Goal: Task Accomplishment & Management: Use online tool/utility

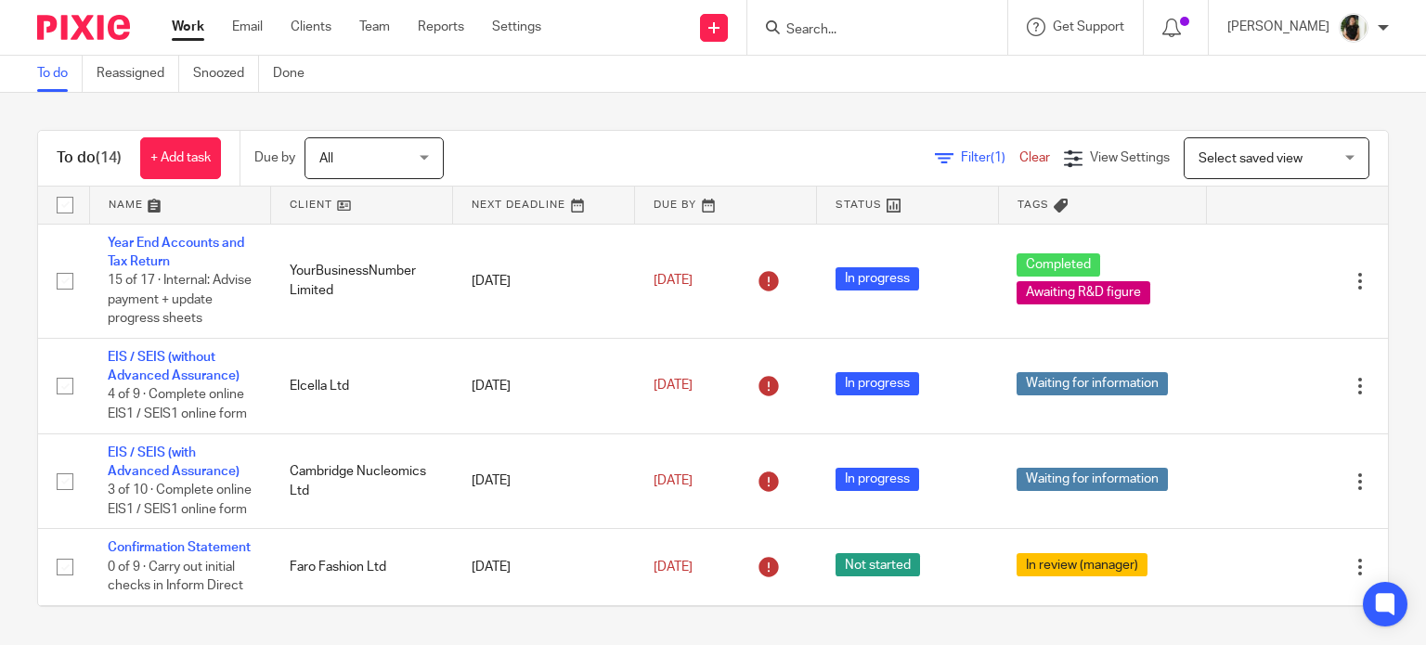
click at [640, 120] on div "To do (14) + Add task Due by All All Today Tomorrow This week Next week This mo…" at bounding box center [713, 368] width 1426 height 551
click at [675, 95] on div "To do (14) + Add task Due by All All Today Tomorrow This week Next week This mo…" at bounding box center [713, 368] width 1426 height 551
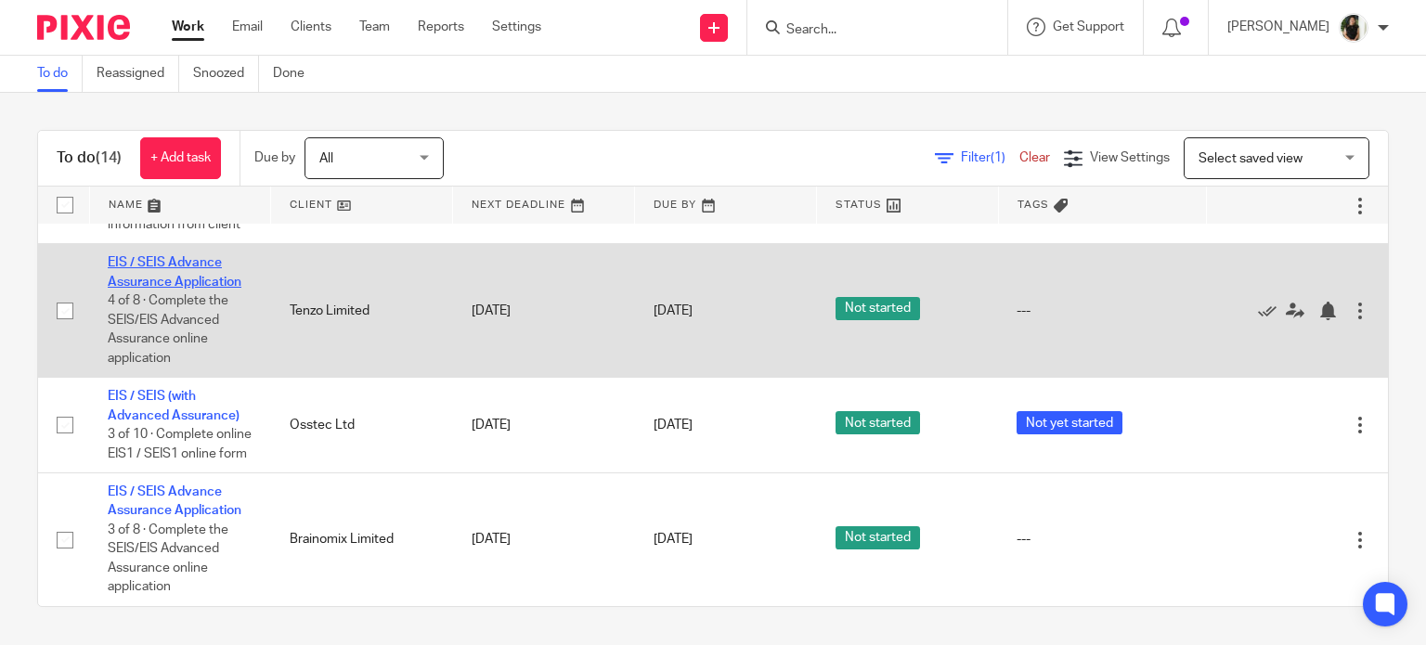
click at [171, 288] on link "EIS / SEIS Advance Assurance Application" at bounding box center [175, 272] width 134 height 32
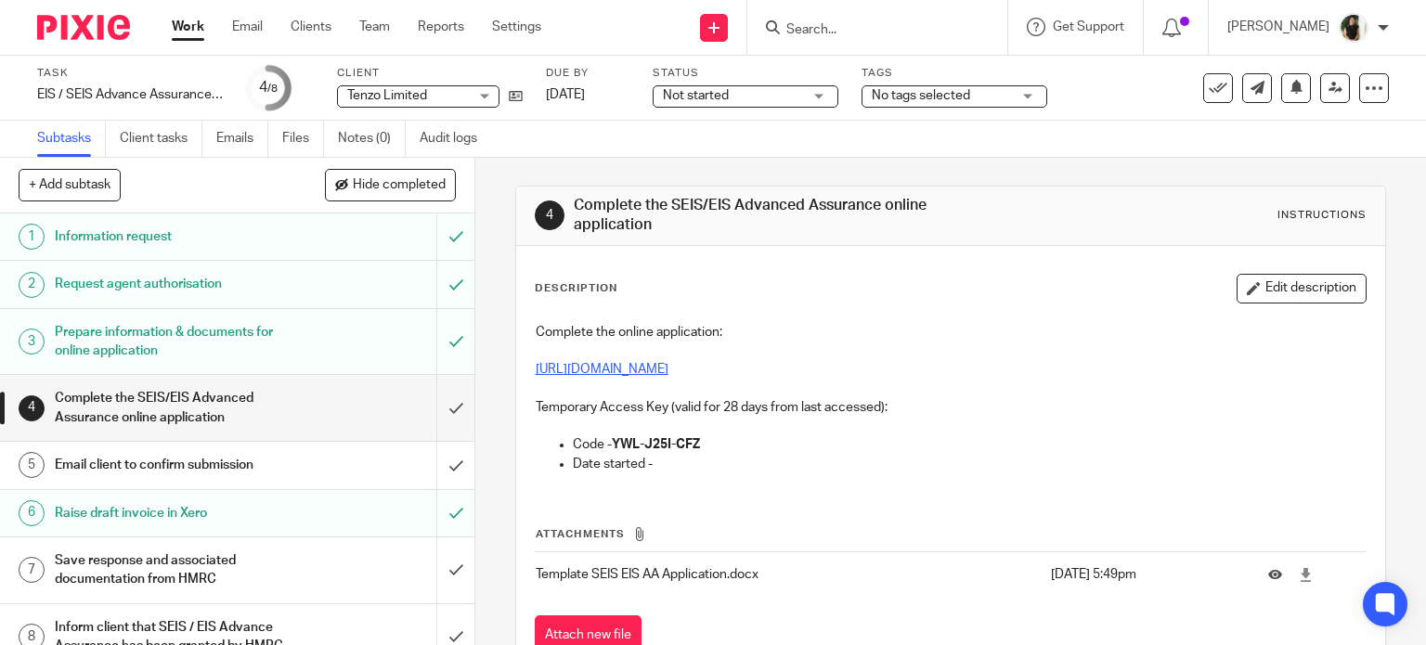
click at [668, 369] on link "[URL][DOMAIN_NAME]" at bounding box center [602, 369] width 133 height 13
drag, startPoint x: 610, startPoint y: 448, endPoint x: 735, endPoint y: 447, distance: 125.3
click at [735, 447] on p "Code - YWL-J25I-CFZ" at bounding box center [970, 444] width 794 height 19
copy strong "YWL-J25I-CFZ"
click at [847, 25] on input "Search" at bounding box center [867, 30] width 167 height 17
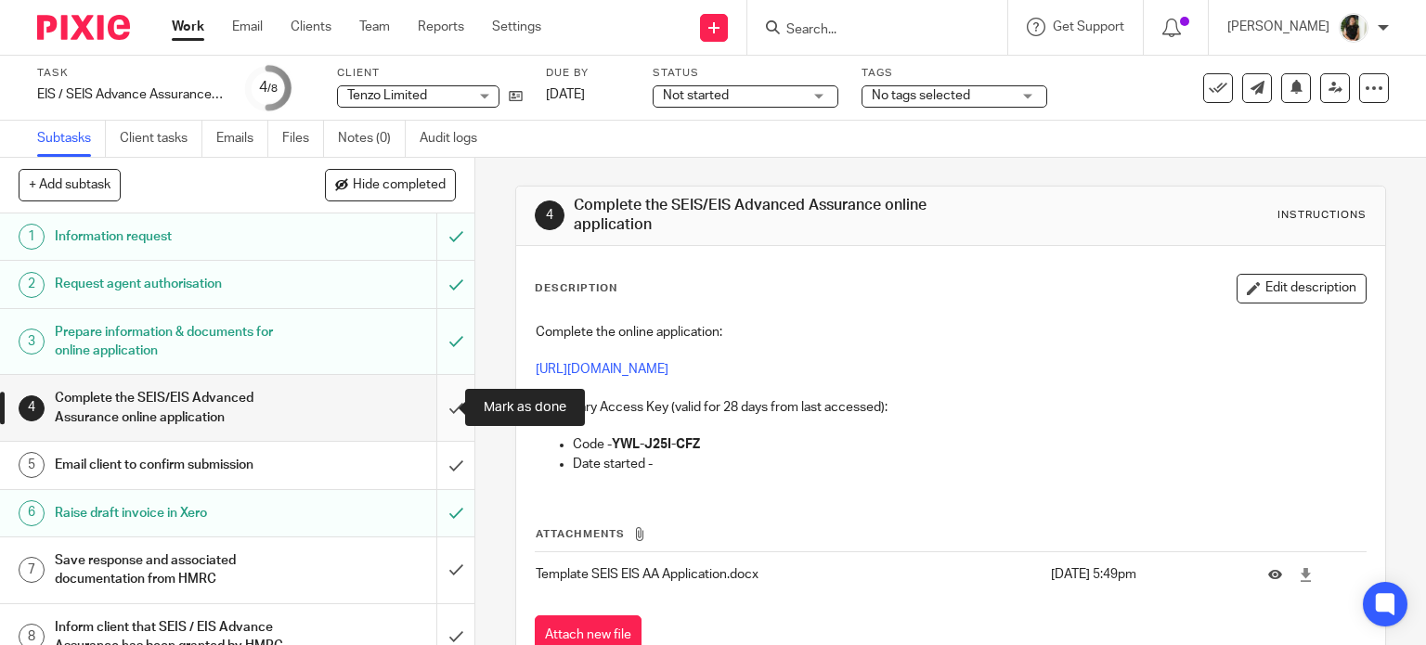
click at [431, 399] on input "submit" at bounding box center [237, 408] width 474 height 66
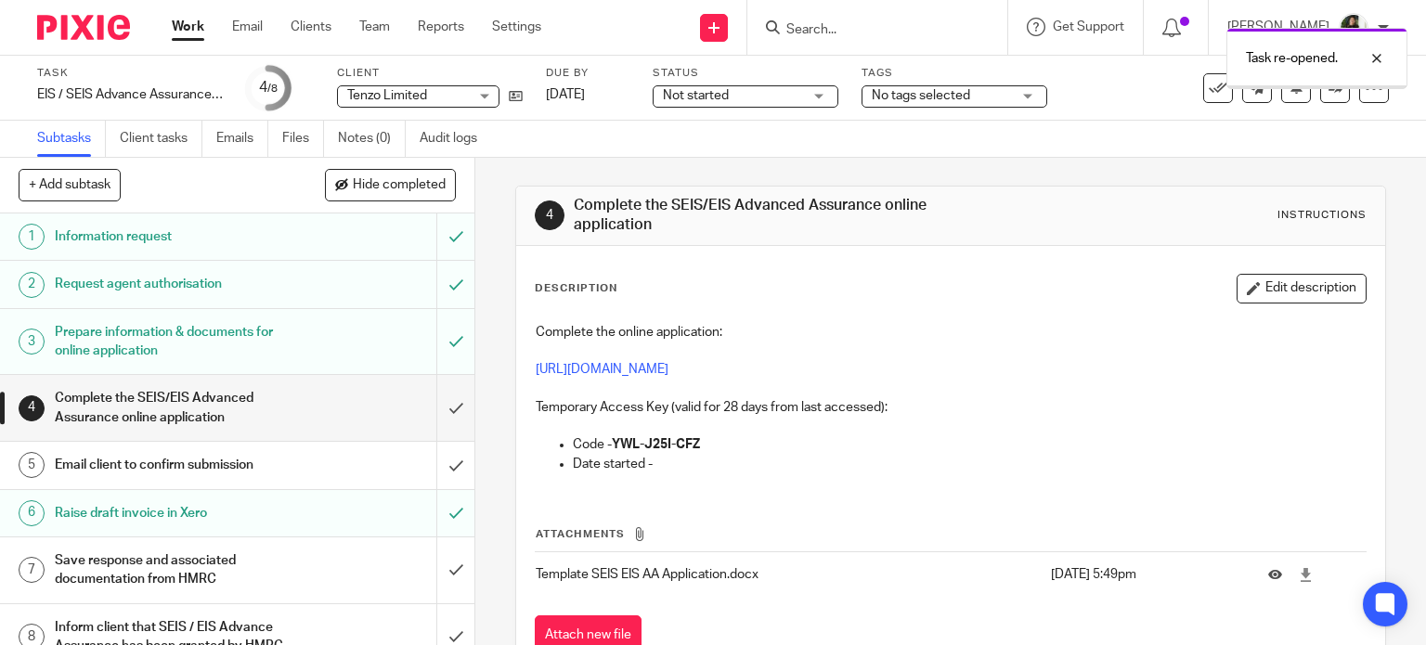
click at [839, 32] on div "Task re-opened." at bounding box center [1060, 54] width 694 height 71
click at [839, 21] on div "Task re-opened." at bounding box center [1060, 54] width 694 height 71
click at [965, 96] on span "No tags selected" at bounding box center [921, 95] width 98 height 13
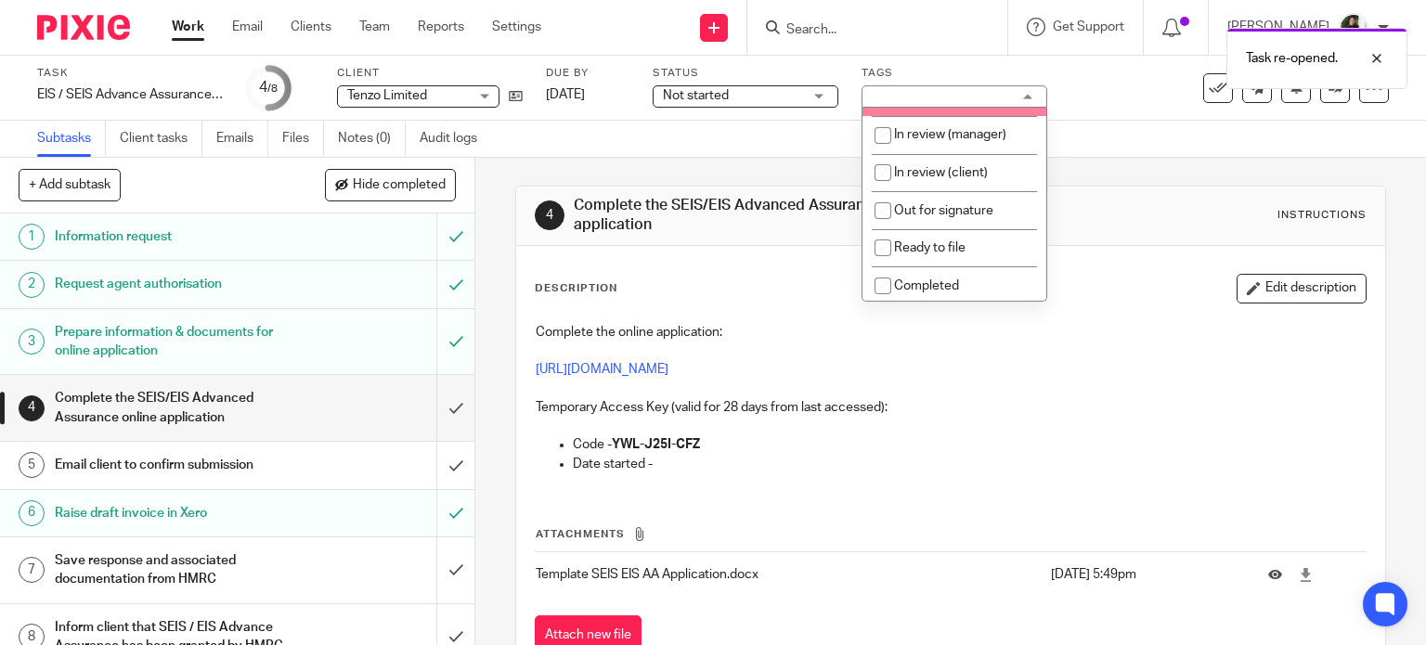
scroll to position [186, 0]
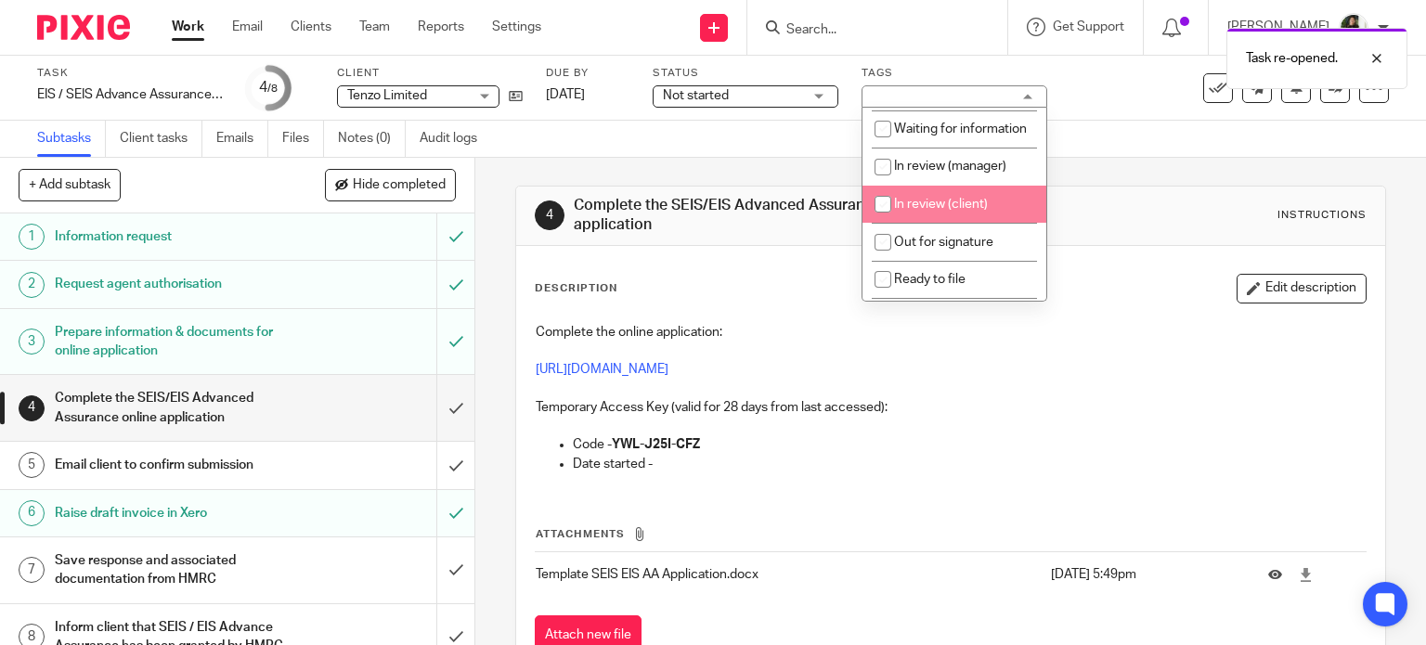
click at [952, 211] on span "In review (client)" at bounding box center [941, 204] width 94 height 13
checkbox input "true"
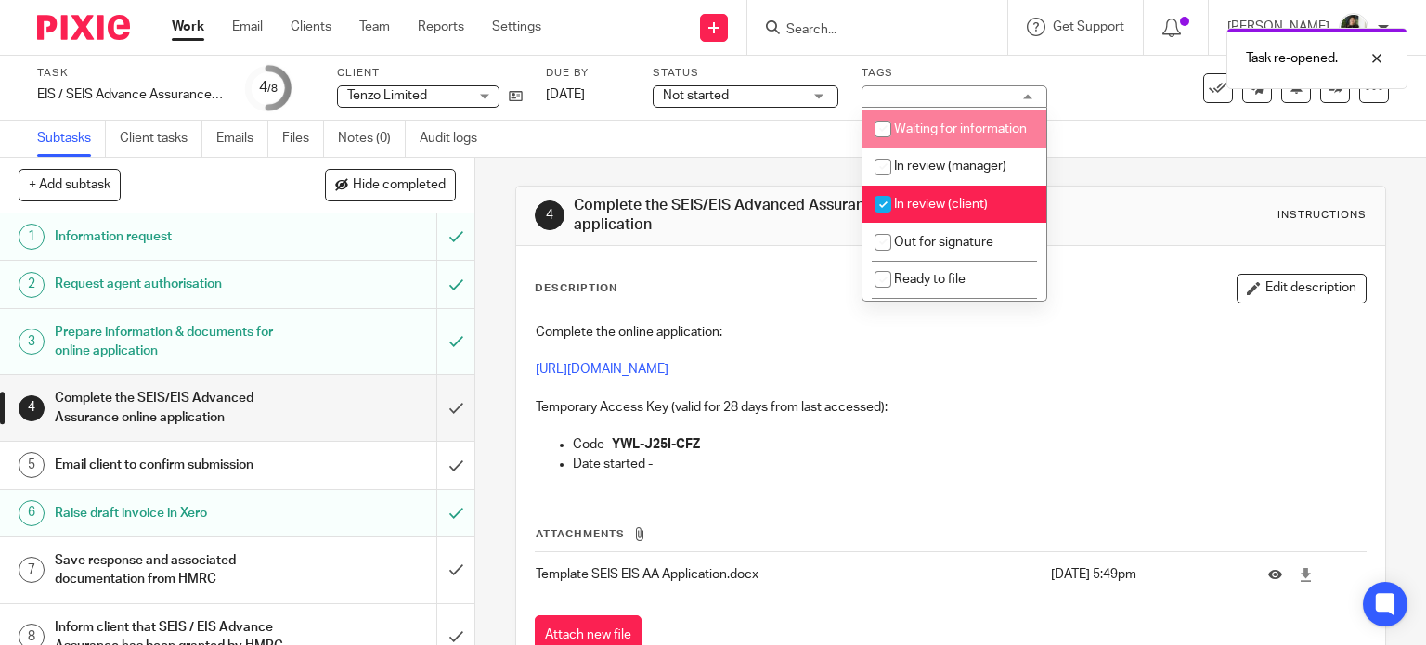
click at [869, 30] on div "Task re-opened." at bounding box center [1060, 54] width 694 height 71
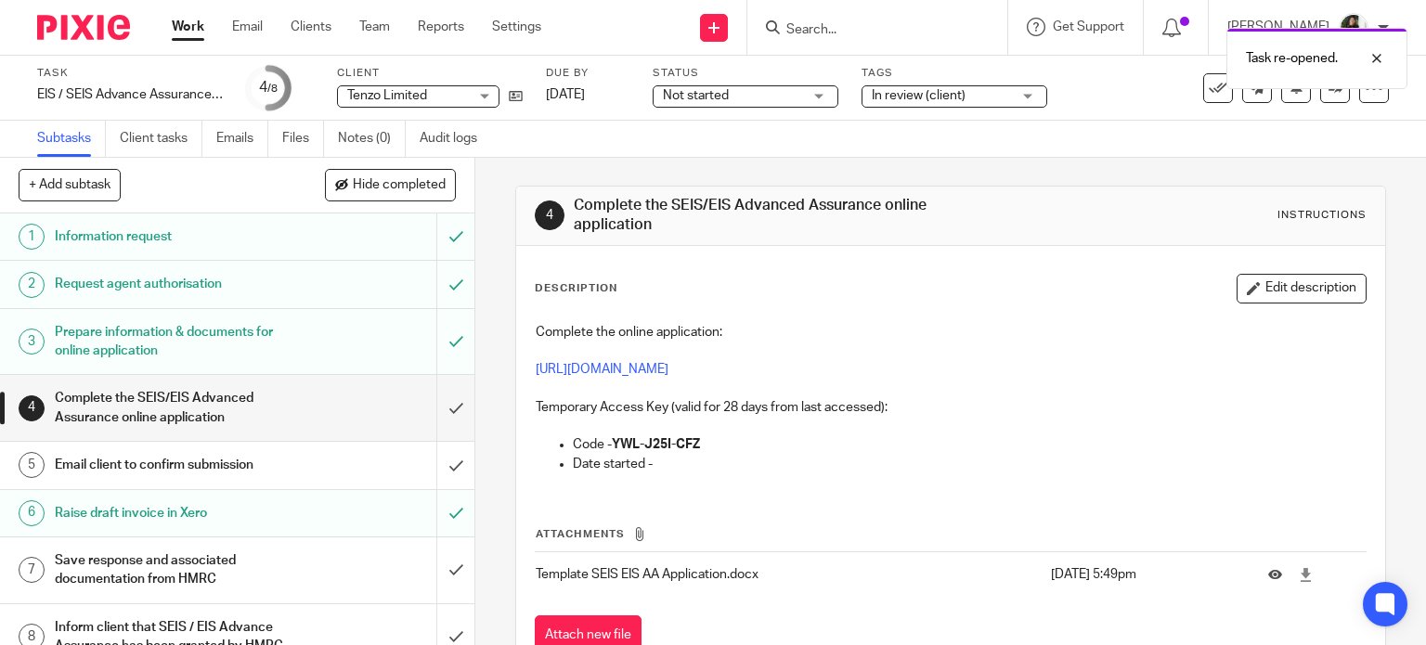
click at [838, 24] on div "Task re-opened." at bounding box center [1060, 54] width 694 height 71
click at [852, 23] on input "Search" at bounding box center [867, 30] width 167 height 17
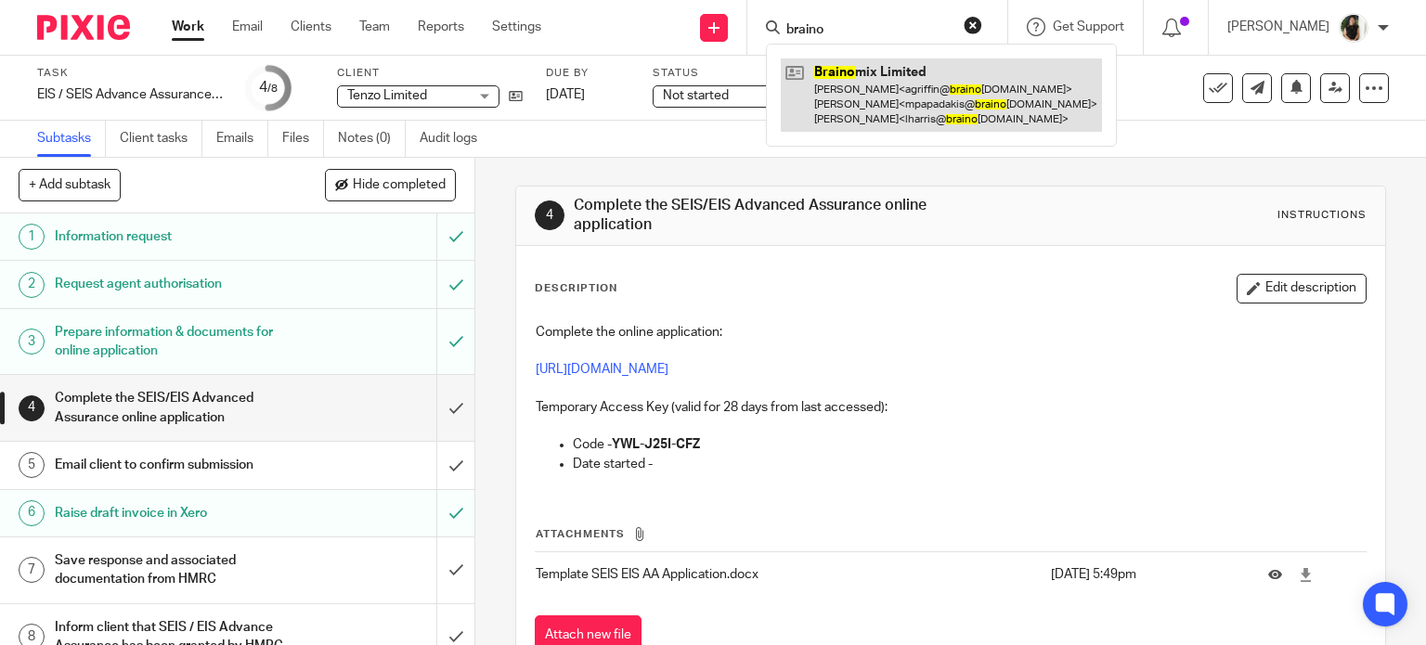
type input "braino"
click at [858, 87] on link at bounding box center [941, 94] width 321 height 73
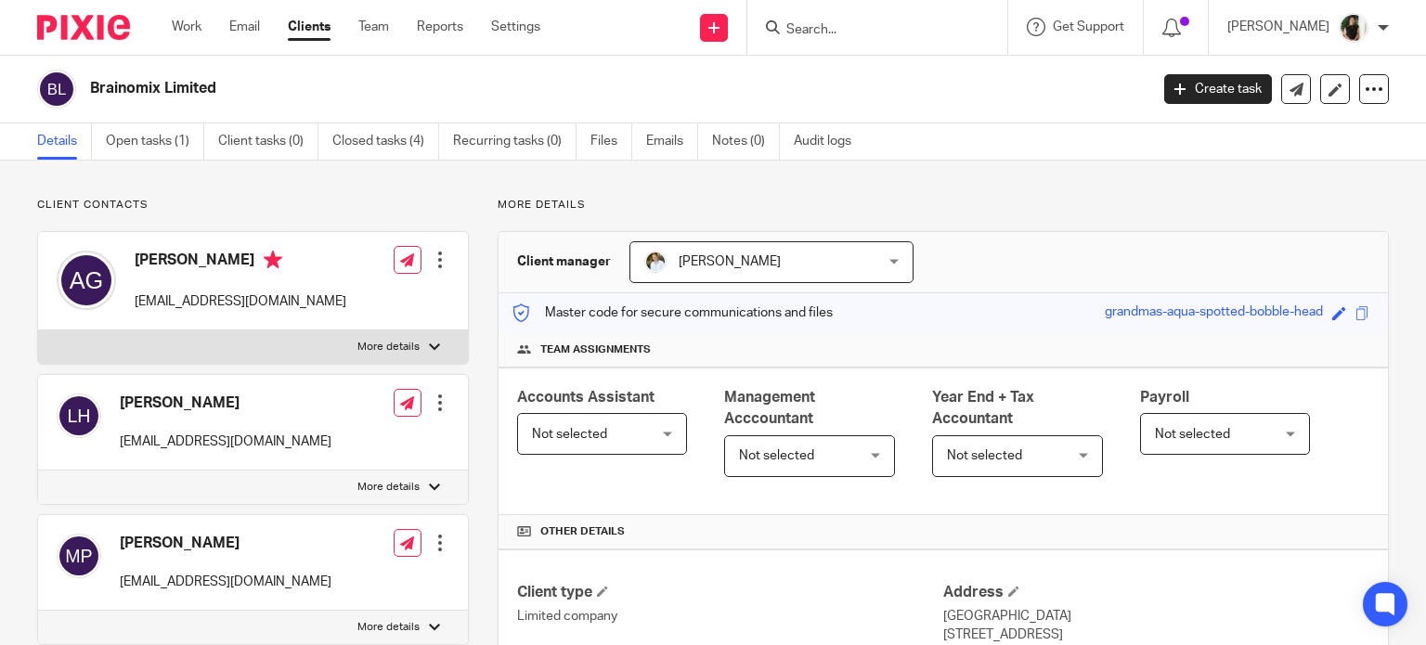
click at [123, 117] on div "Brainomix Limited Create task Update from Companies House Export data Merge Arc…" at bounding box center [713, 90] width 1426 height 68
click at [133, 125] on link "Open tasks (1)" at bounding box center [155, 141] width 98 height 36
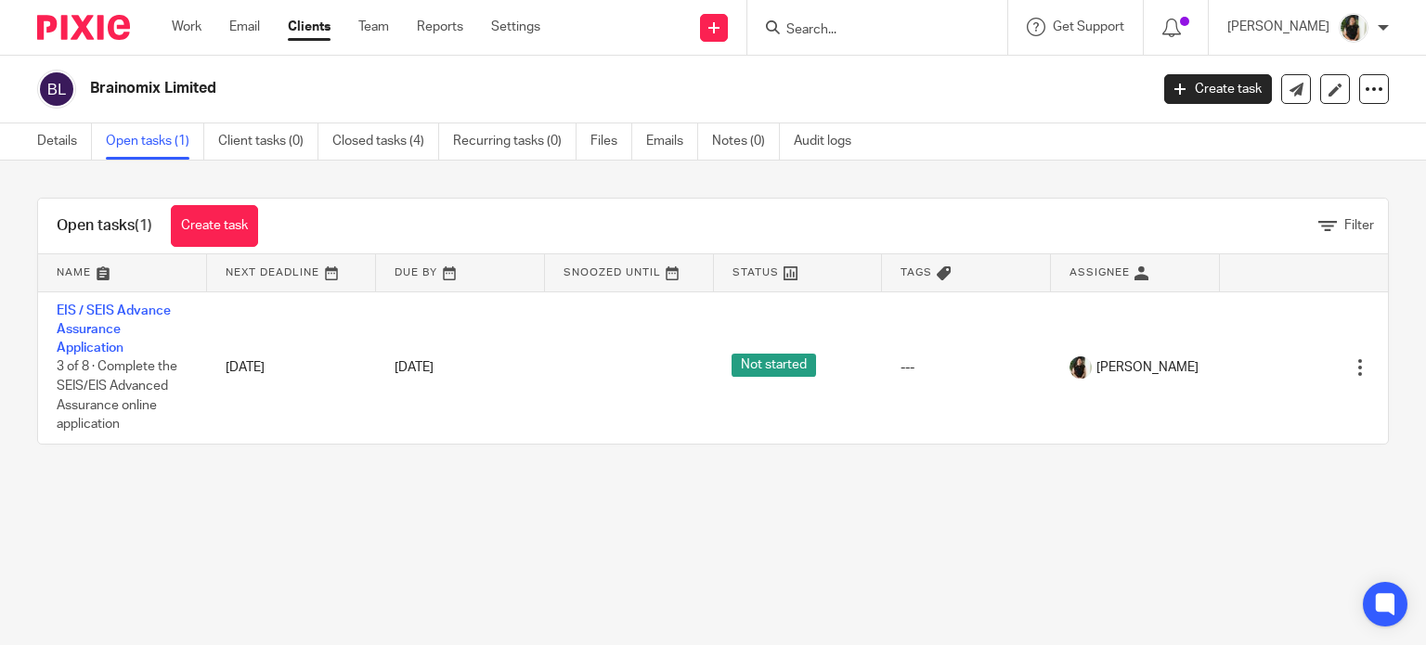
click at [19, 146] on div "Details Open tasks (1) Client tasks (0) Closed tasks (4) Recurring tasks (0) Fi…" at bounding box center [449, 141] width 898 height 36
click at [49, 146] on link "Details" at bounding box center [64, 141] width 55 height 36
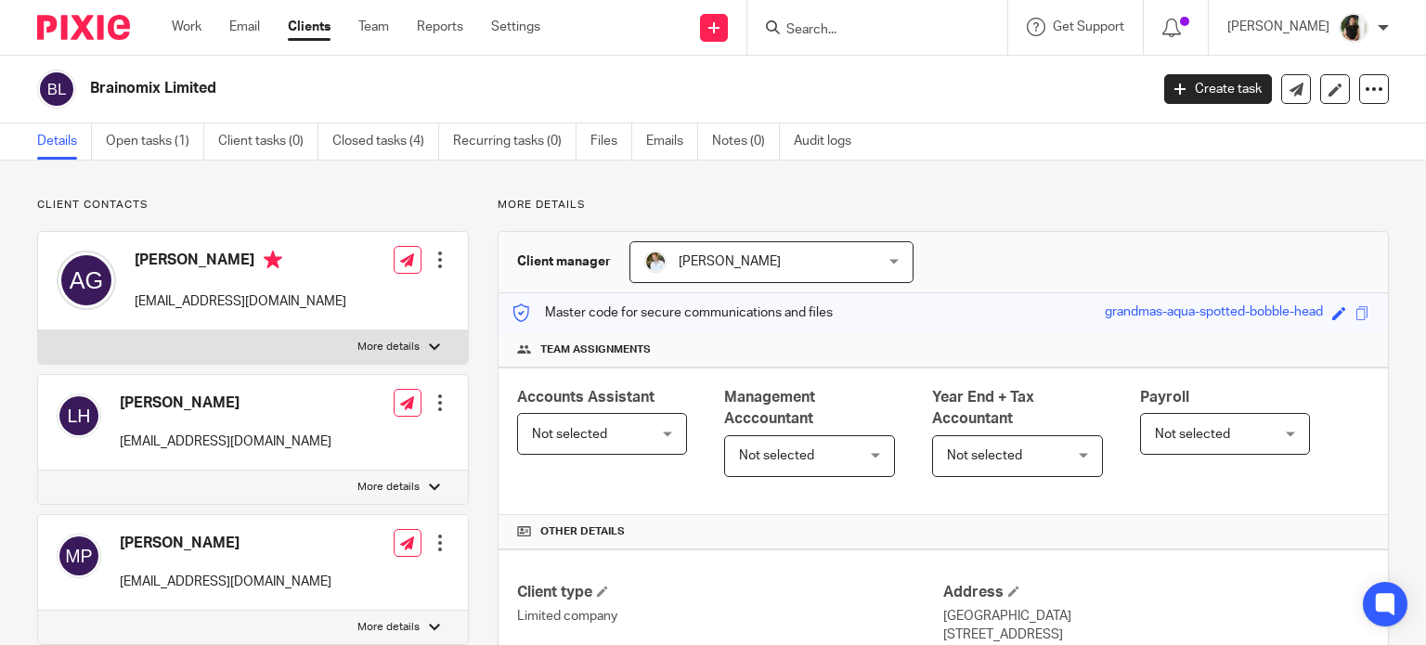
click at [717, 259] on span "[PERSON_NAME]" at bounding box center [730, 261] width 102 height 13
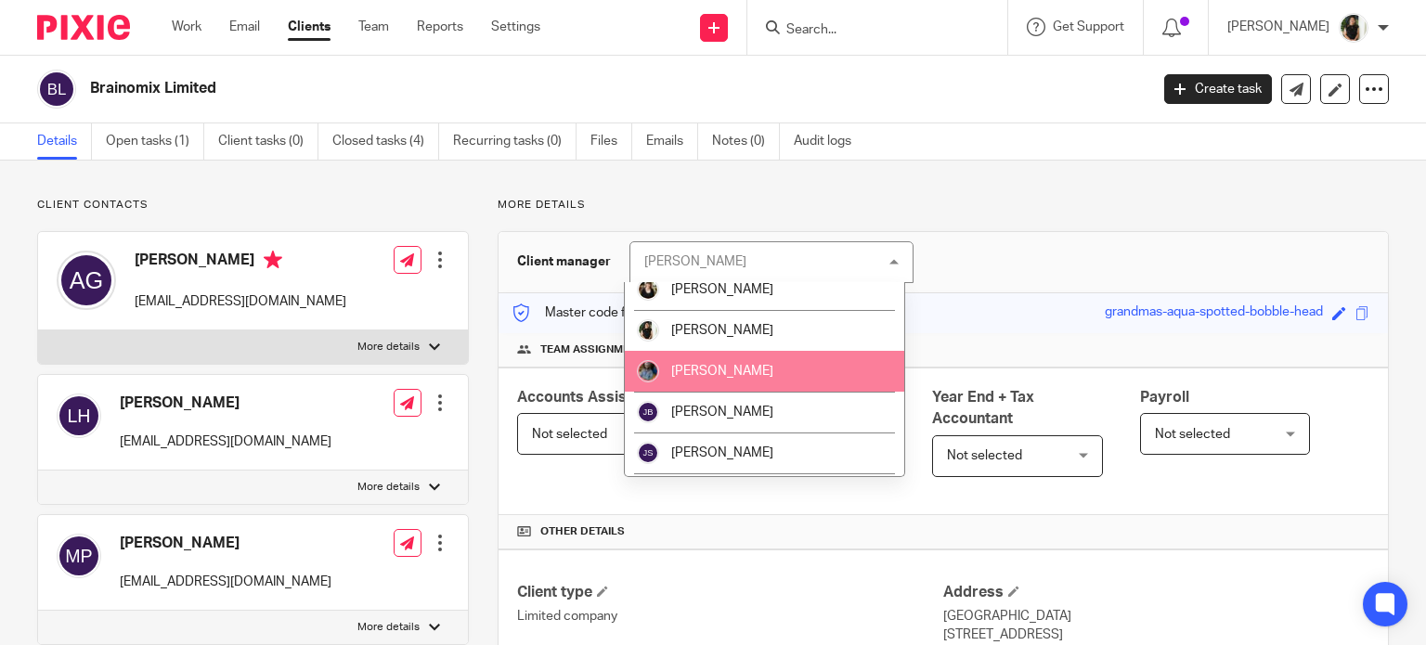
scroll to position [186, 0]
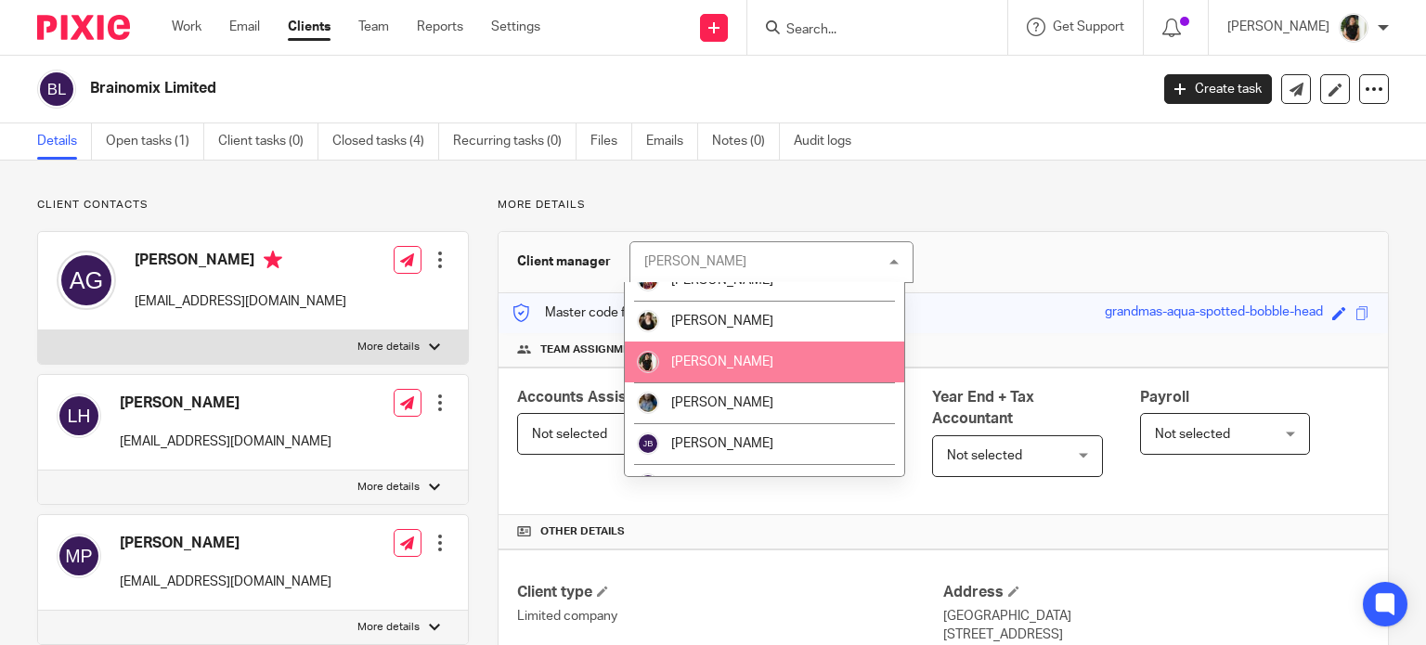
click at [728, 355] on li "[PERSON_NAME]" at bounding box center [764, 362] width 279 height 41
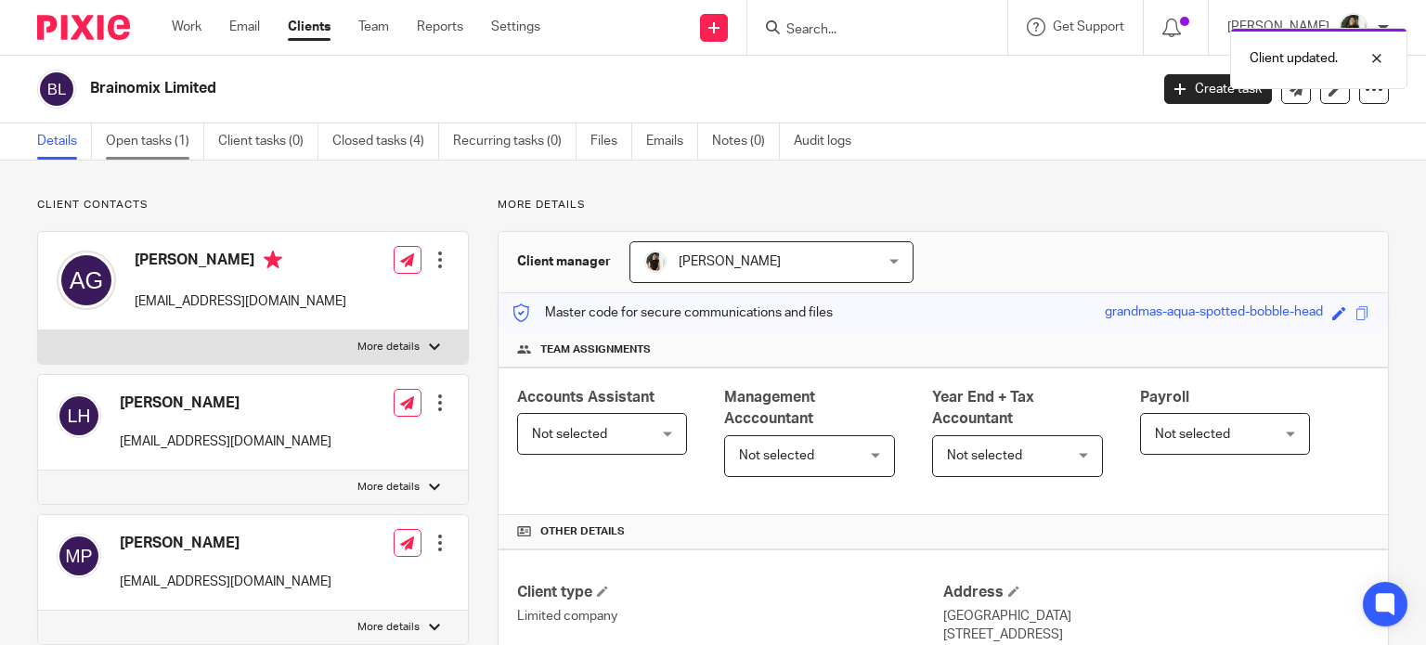
click at [158, 139] on link "Open tasks (1)" at bounding box center [155, 141] width 98 height 36
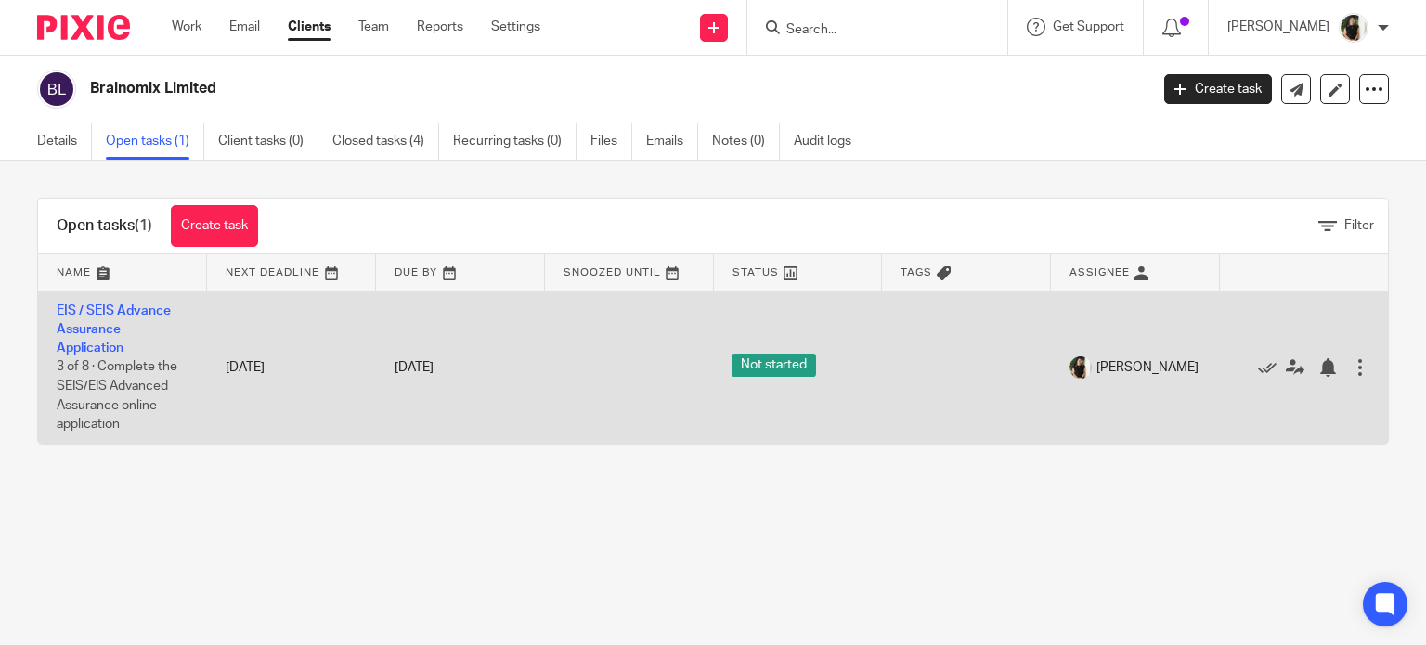
click at [123, 329] on td "EIS / SEIS Advance Assurance Application 3 of 8 · Complete the SEIS/EIS Advance…" at bounding box center [122, 367] width 169 height 152
click at [92, 332] on link "EIS / SEIS Advance Assurance Application" at bounding box center [114, 329] width 114 height 51
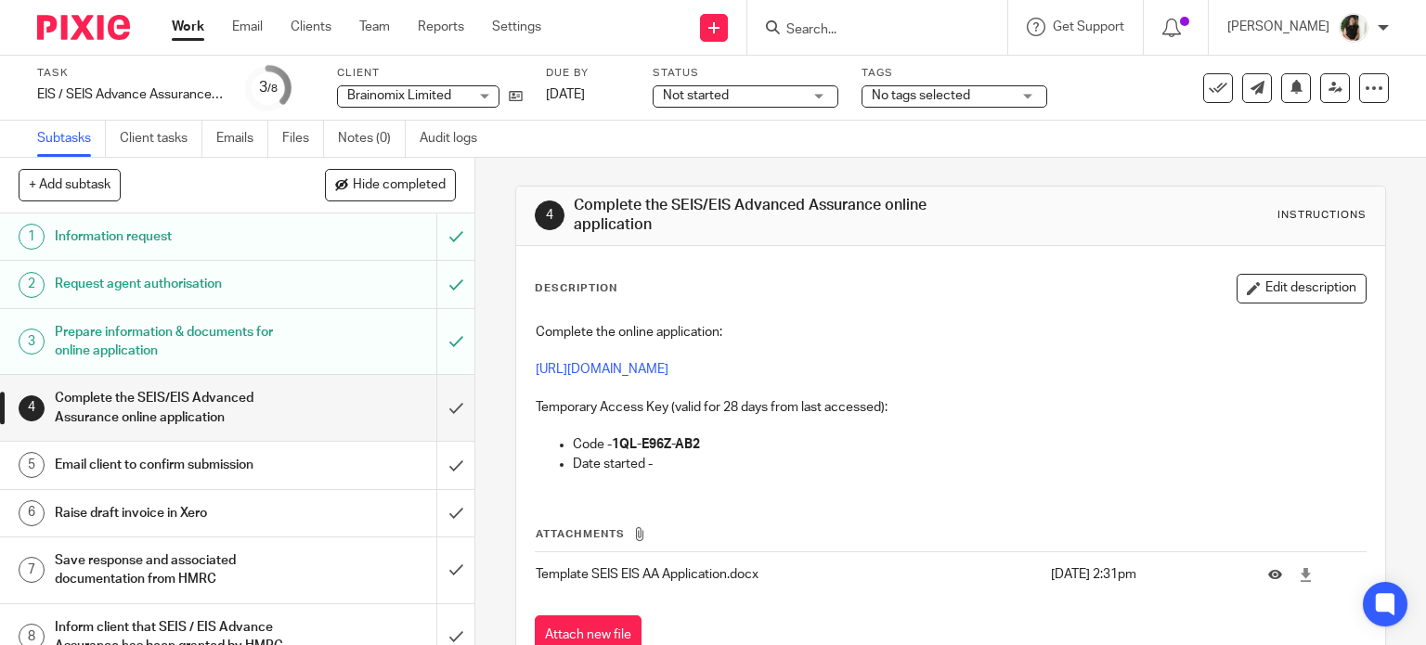
scroll to position [67, 0]
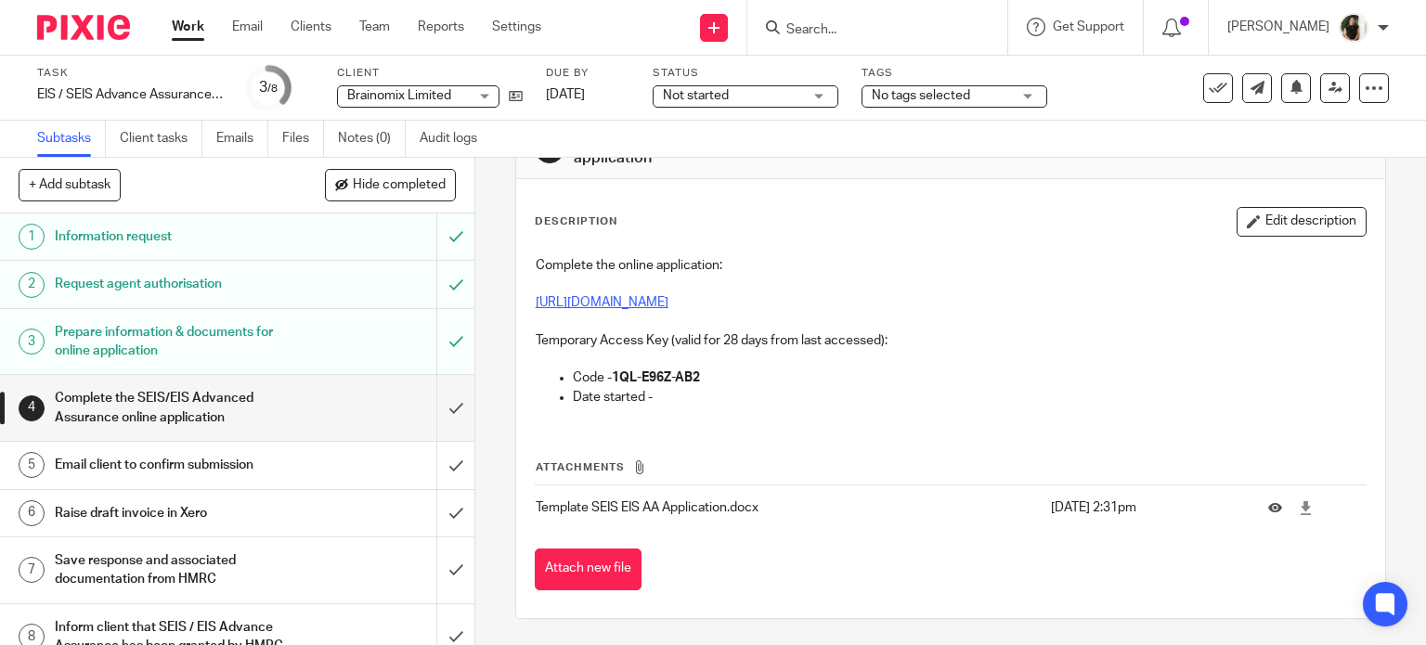
click at [587, 304] on link "[URL][DOMAIN_NAME]" at bounding box center [602, 302] width 133 height 13
drag, startPoint x: 611, startPoint y: 374, endPoint x: 728, endPoint y: 381, distance: 117.2
click at [728, 381] on p "Code - 1QL-E96Z-AB2" at bounding box center [970, 377] width 794 height 19
copy strong "1QL-E96Z-AB2"
click at [193, 25] on link "Work" at bounding box center [188, 27] width 32 height 19
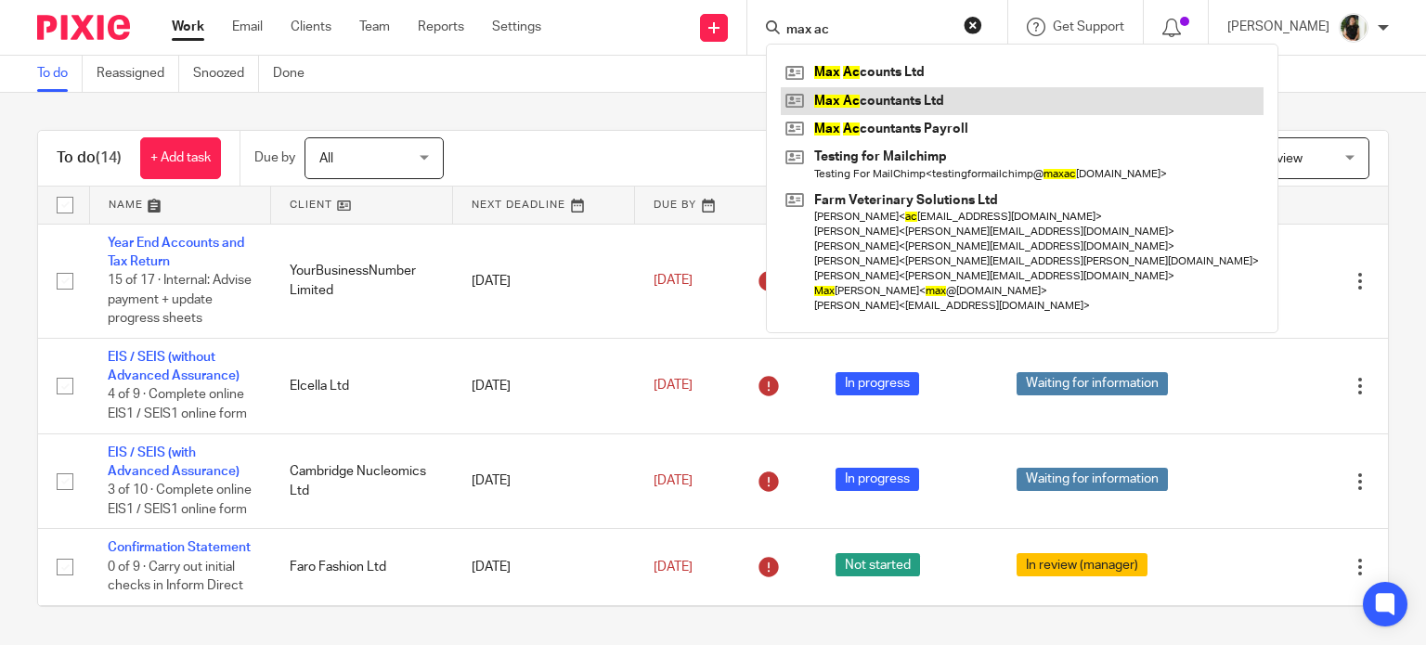
type input "max ac"
click at [912, 103] on link at bounding box center [1022, 101] width 483 height 28
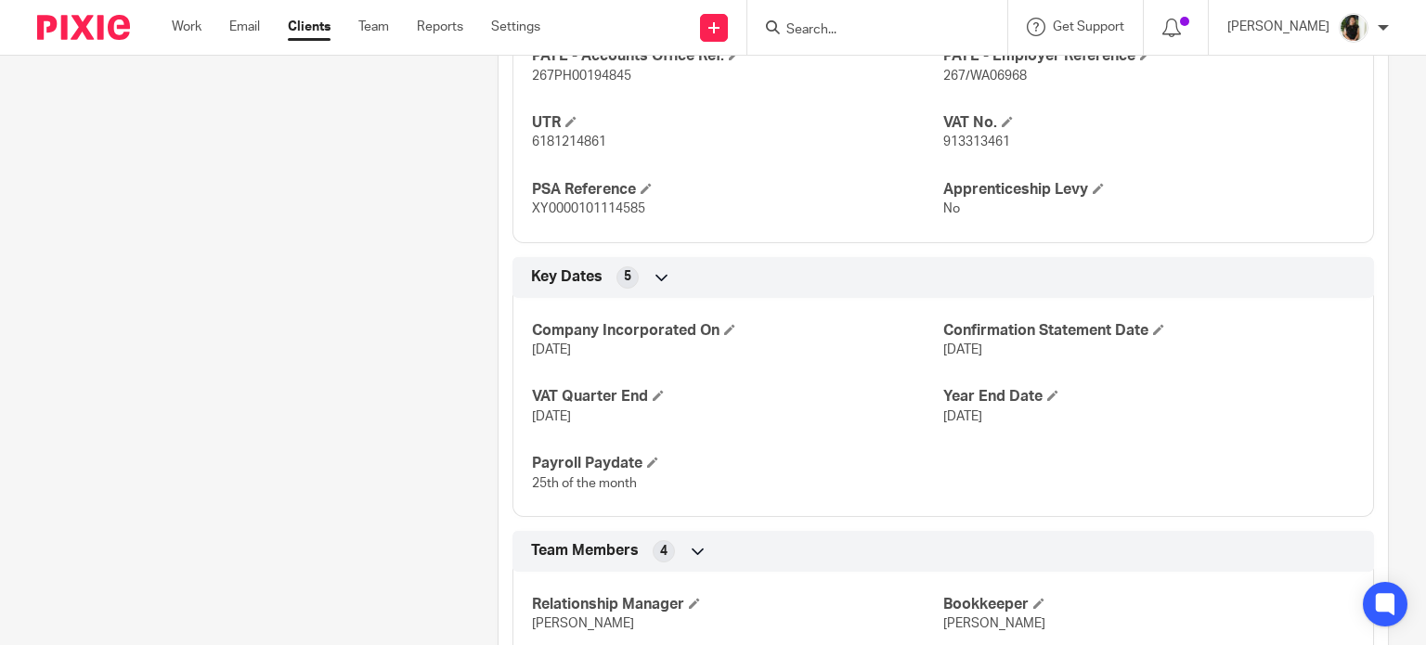
scroll to position [1184, 0]
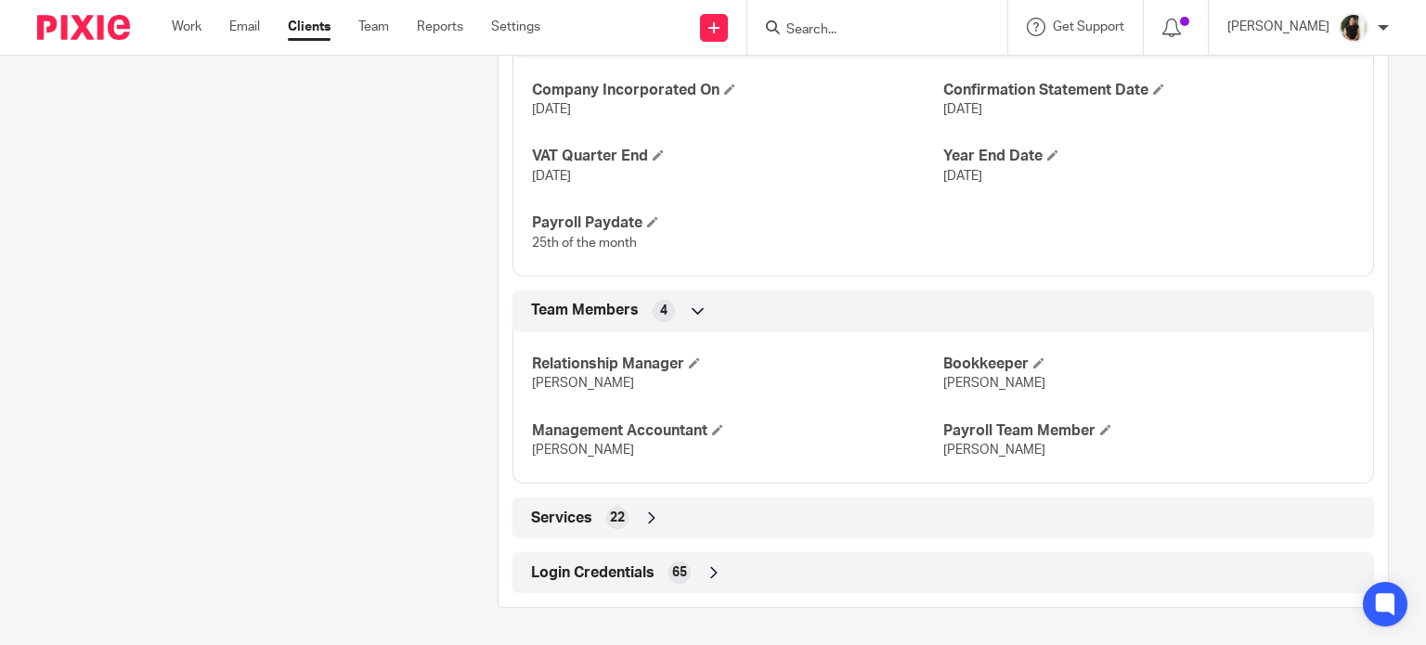
click at [647, 566] on span "Login Credentials" at bounding box center [592, 572] width 123 height 19
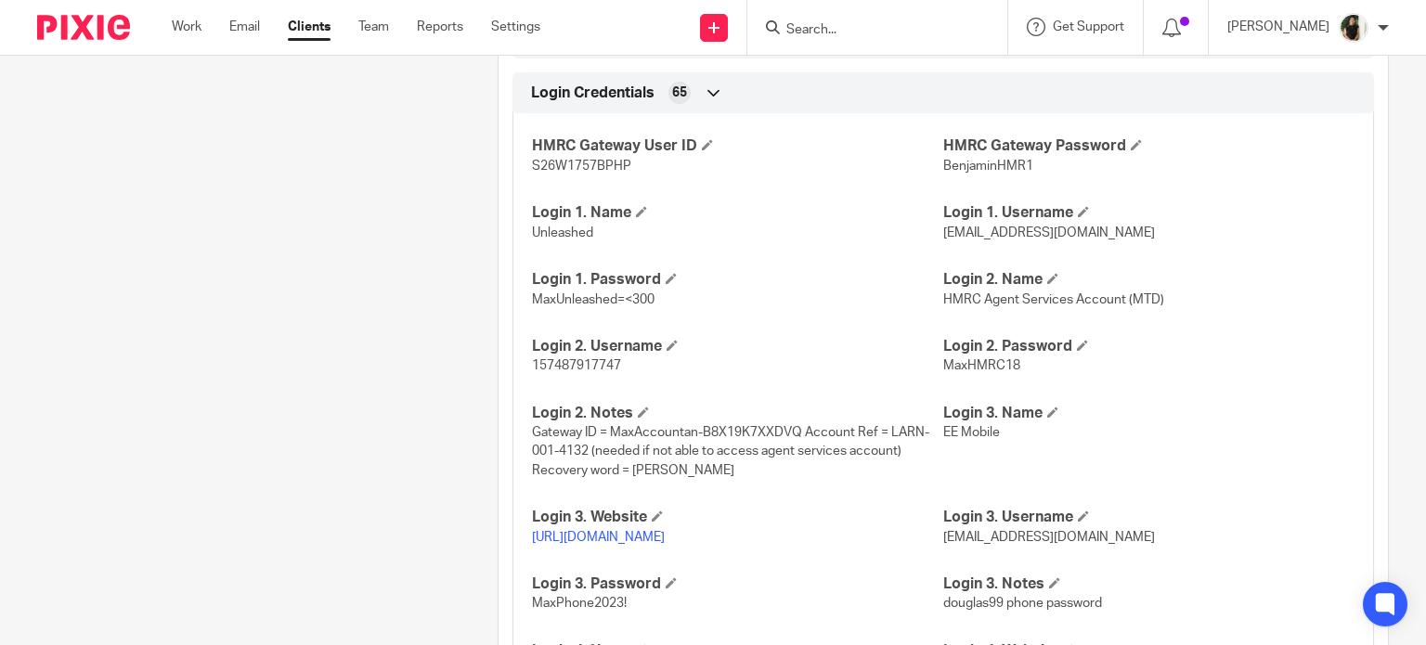
scroll to position [2699, 0]
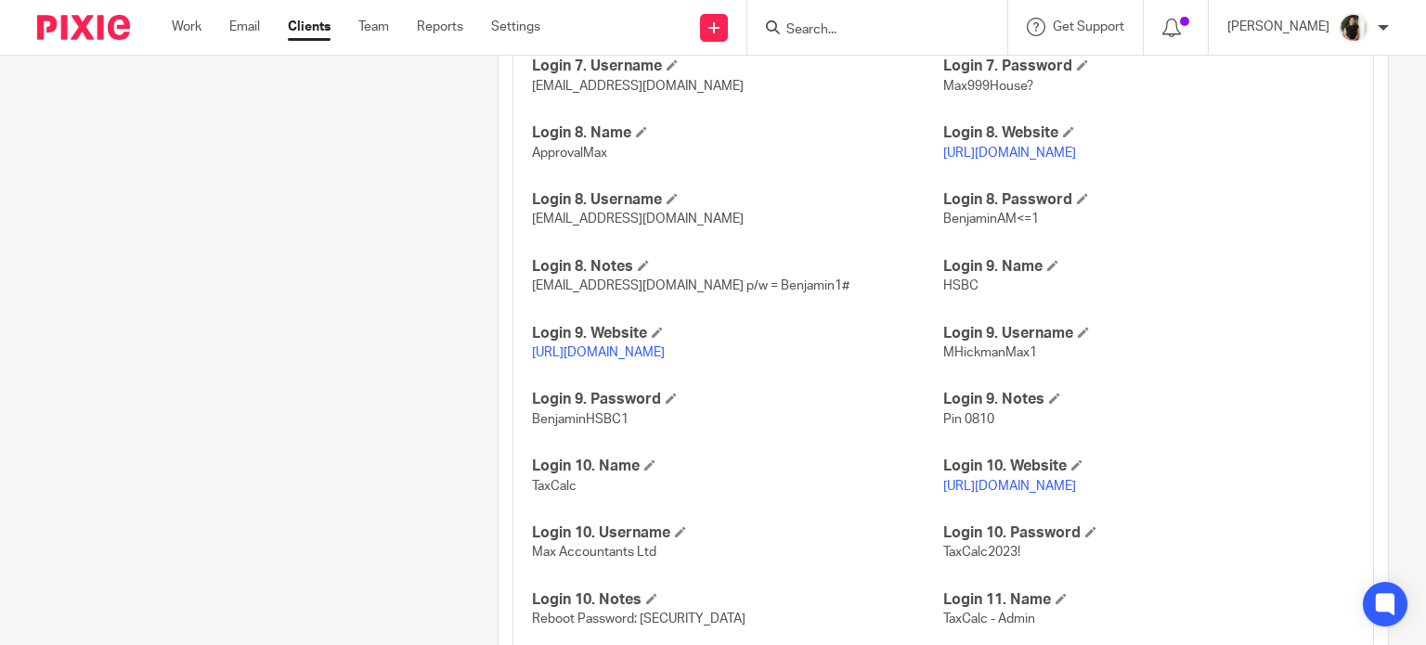
click at [665, 359] on link "https://online-banking.business.hsbc.co.uk/portalserver/hsbc/login" at bounding box center [598, 352] width 133 height 13
click at [963, 359] on span "MHickmanMax1" at bounding box center [990, 352] width 94 height 13
copy span "MHickmanMax1"
